Goal: Check status

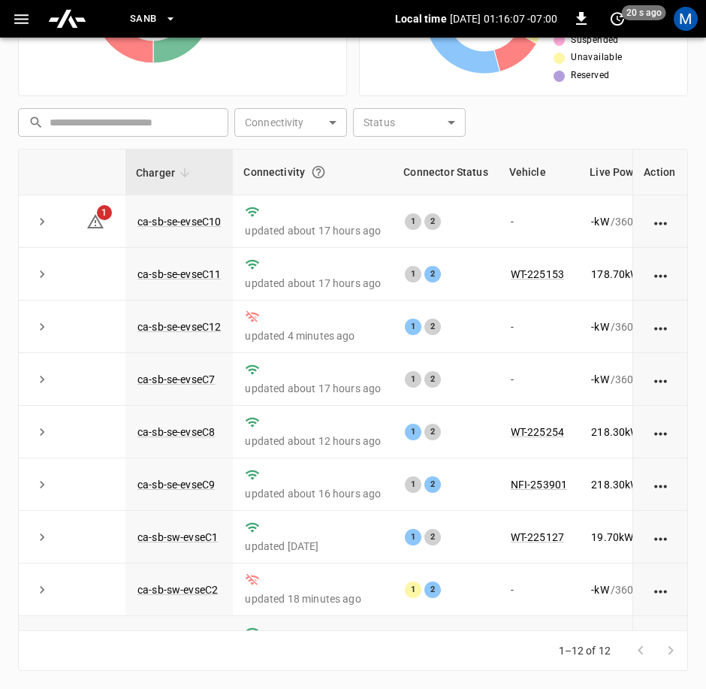
scroll to position [214, 97]
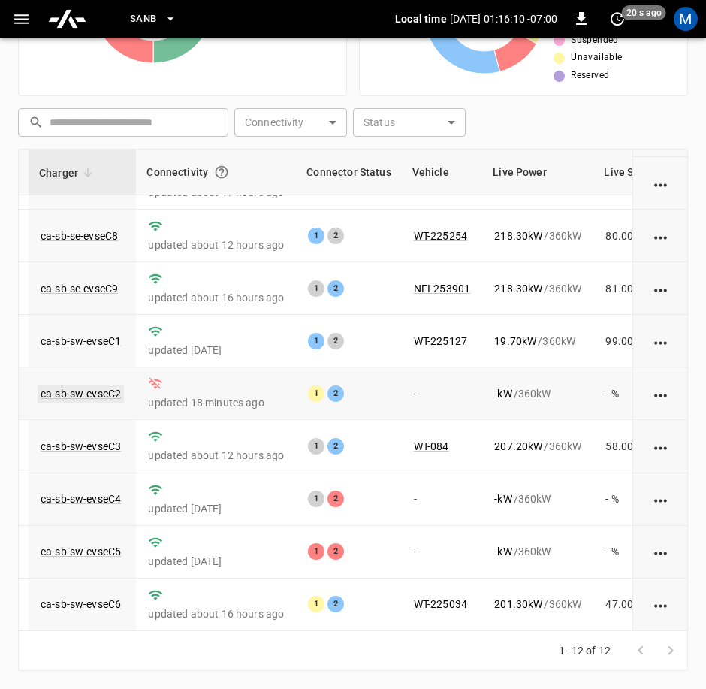
click at [86, 385] on link "ca-sb-sw-evseC2" at bounding box center [81, 394] width 86 height 18
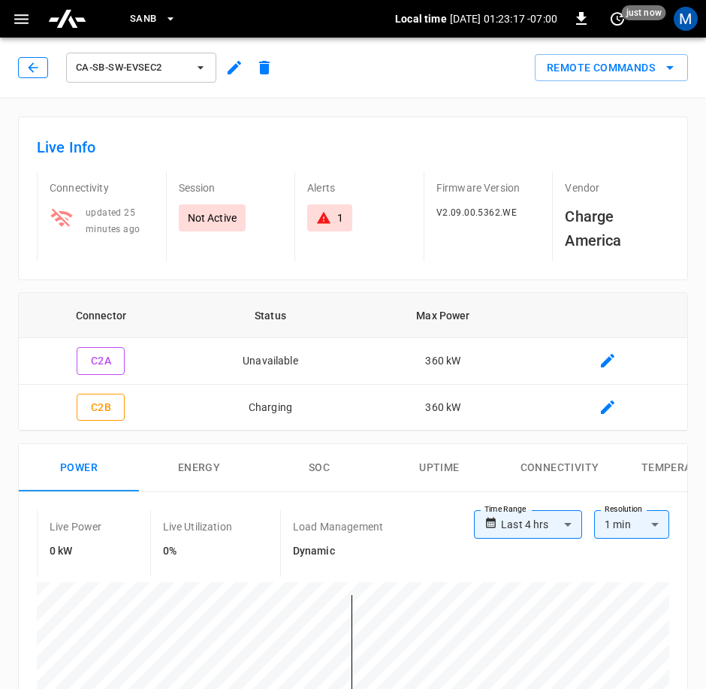
drag, startPoint x: 35, startPoint y: 54, endPoint x: 25, endPoint y: 66, distance: 15.5
click at [35, 60] on div "ca-sb-sw-evseC2" at bounding box center [148, 68] width 261 height 36
click at [25, 66] on button "button" at bounding box center [33, 67] width 30 height 21
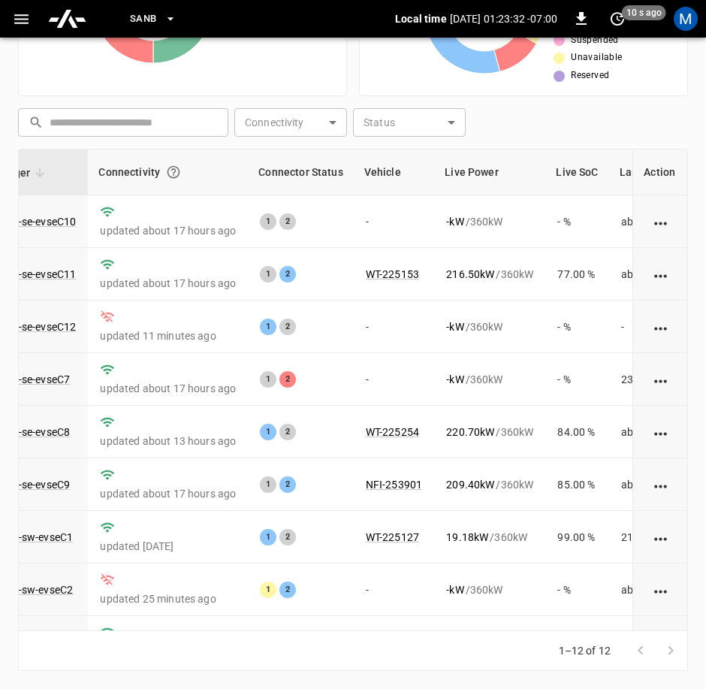
scroll to position [267, 0]
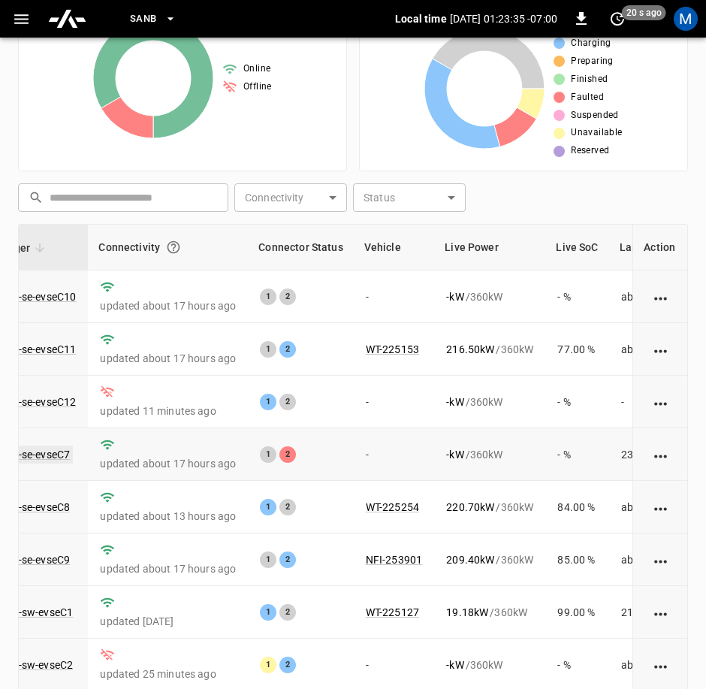
click at [28, 460] on link "ca-sb-se-evseC7" at bounding box center [30, 455] width 83 height 18
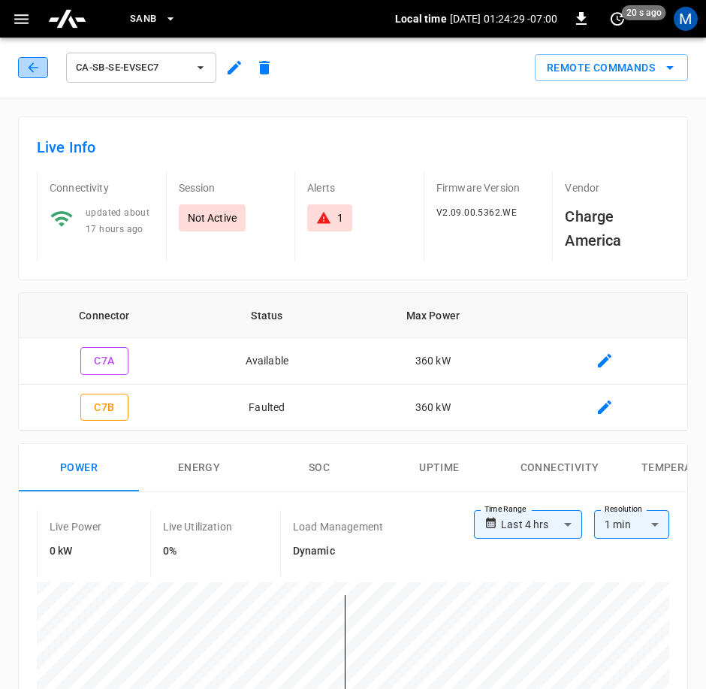
click at [44, 68] on button "button" at bounding box center [33, 67] width 30 height 21
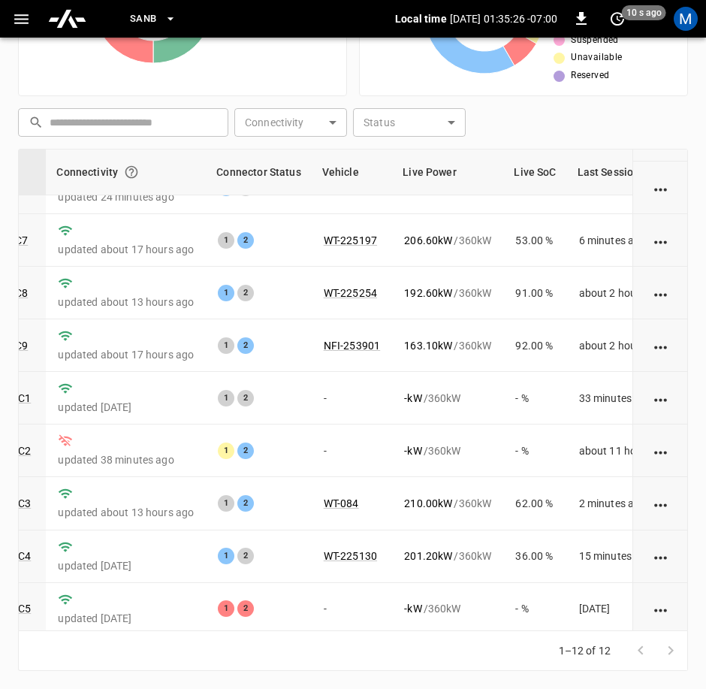
scroll to position [139, 177]
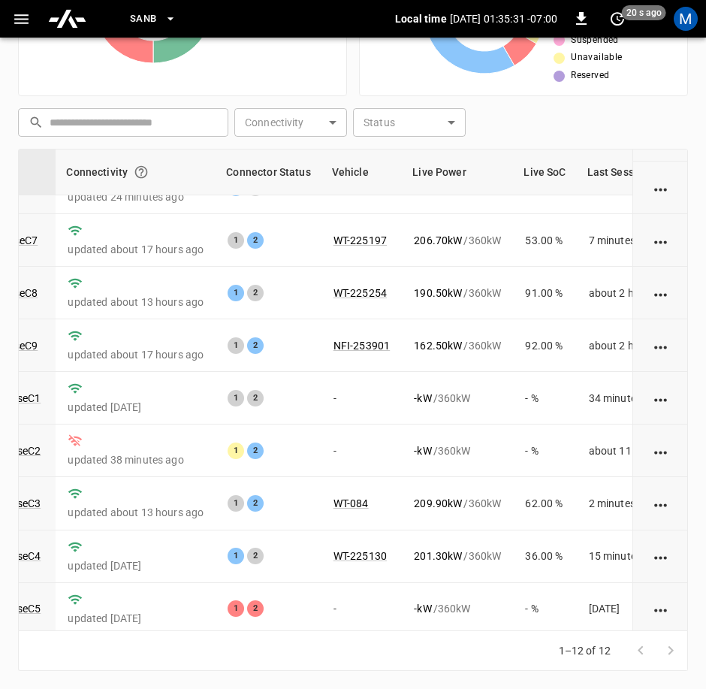
drag, startPoint x: 160, startPoint y: 632, endPoint x: 171, endPoint y: 632, distance: 10.5
click at [171, 632] on div "1–12 of 12" at bounding box center [353, 651] width 670 height 40
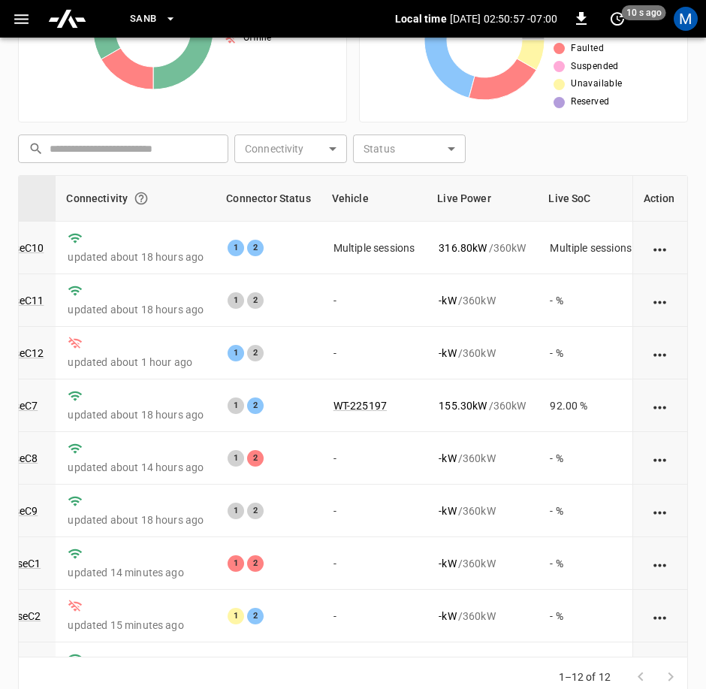
scroll to position [342, 0]
